Goal: Information Seeking & Learning: Learn about a topic

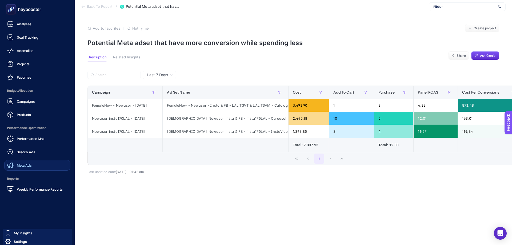
click at [34, 166] on link "Meta Ads" at bounding box center [37, 165] width 66 height 11
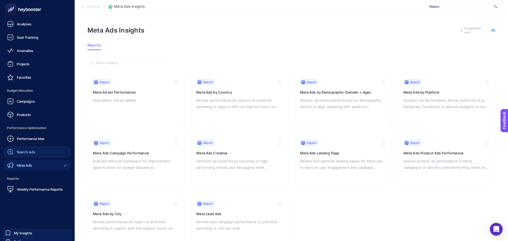
click at [25, 149] on link "Search Ads" at bounding box center [37, 152] width 66 height 11
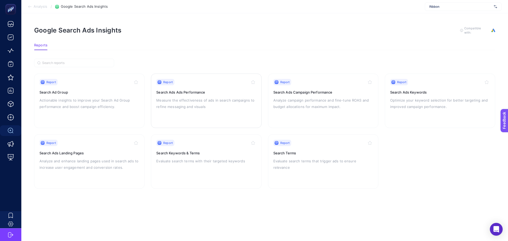
click at [208, 94] on h3 "Search Ads Ads Performance" at bounding box center [206, 92] width 100 height 5
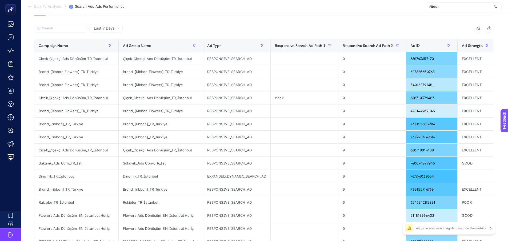
scroll to position [53, 0]
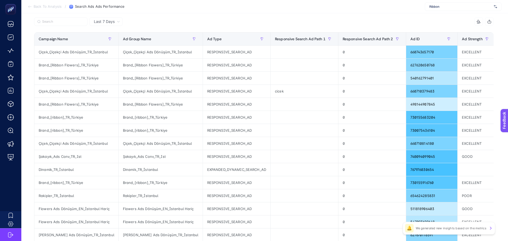
click at [500, 35] on div "Cost" at bounding box center [513, 39] width 27 height 9
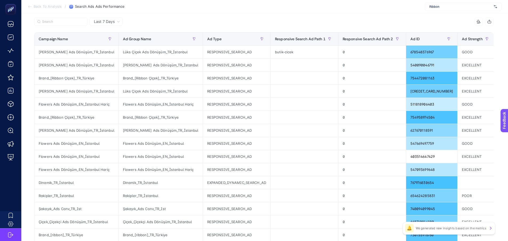
click at [500, 37] on div "Cost" at bounding box center [513, 39] width 27 height 9
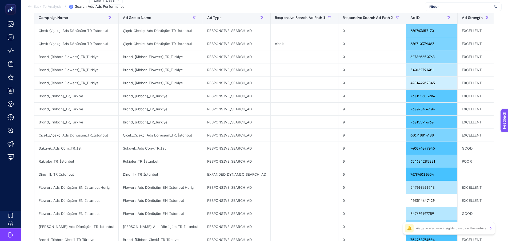
scroll to position [107, 0]
